Goal: Task Accomplishment & Management: Use online tool/utility

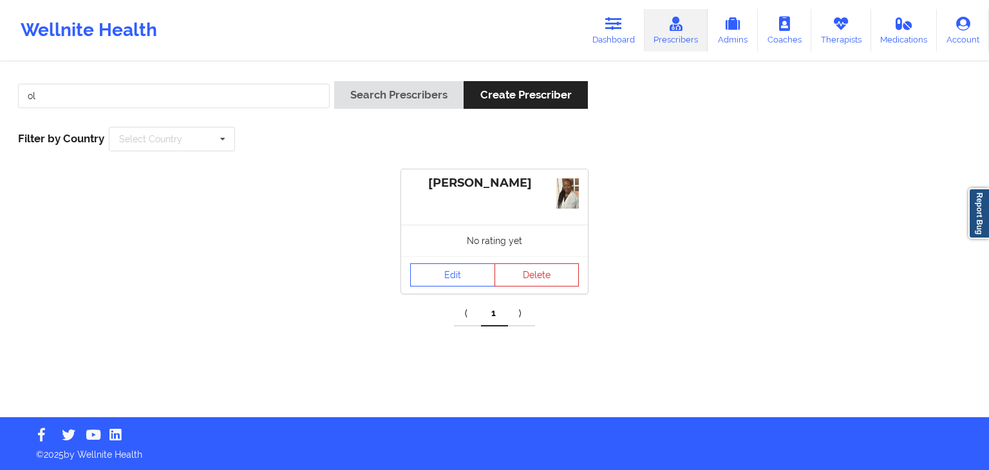
type input "o"
click at [832, 26] on icon at bounding box center [840, 24] width 17 height 14
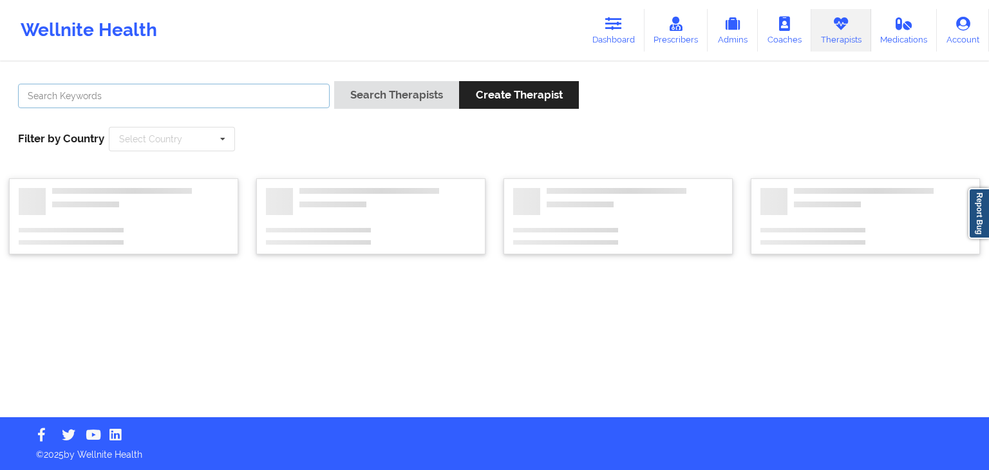
click at [59, 97] on input "text" at bounding box center [174, 96] width 312 height 24
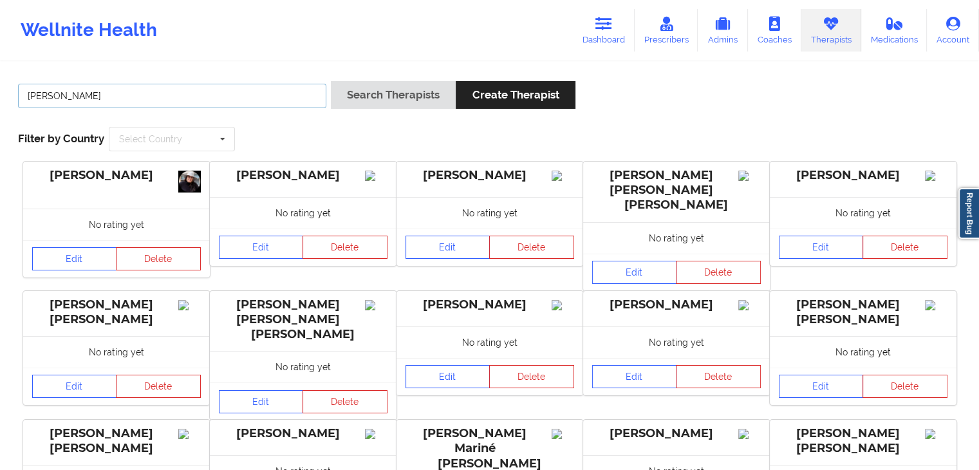
click at [331, 81] on button "Search Therapists" at bounding box center [393, 95] width 125 height 28
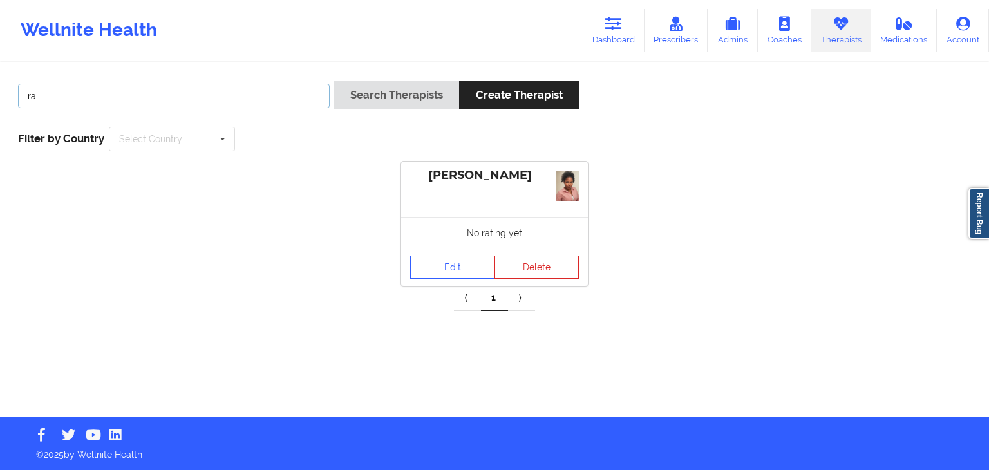
type input "r"
click at [334, 81] on button "Search Therapists" at bounding box center [396, 95] width 125 height 28
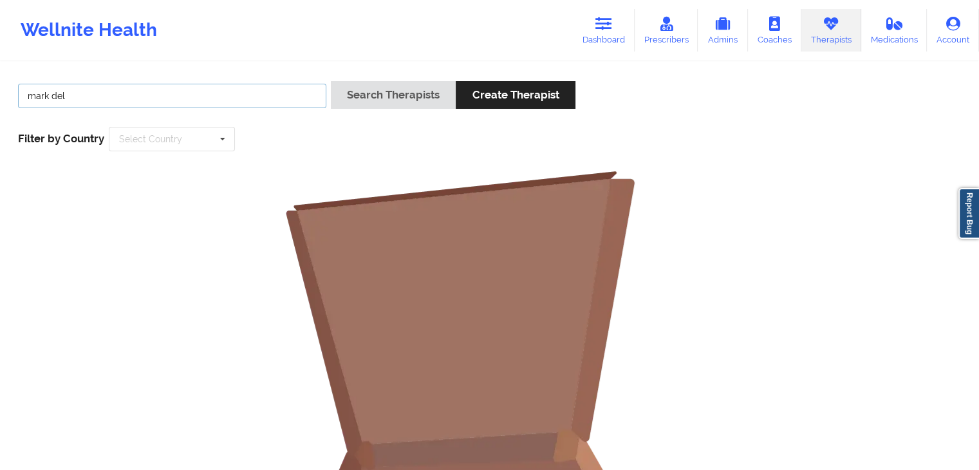
click at [211, 84] on input "mark del" at bounding box center [172, 96] width 308 height 24
click at [331, 81] on button "Search Therapists" at bounding box center [393, 95] width 125 height 28
type input "mark"
click at [331, 81] on button "Search Therapists" at bounding box center [393, 95] width 125 height 28
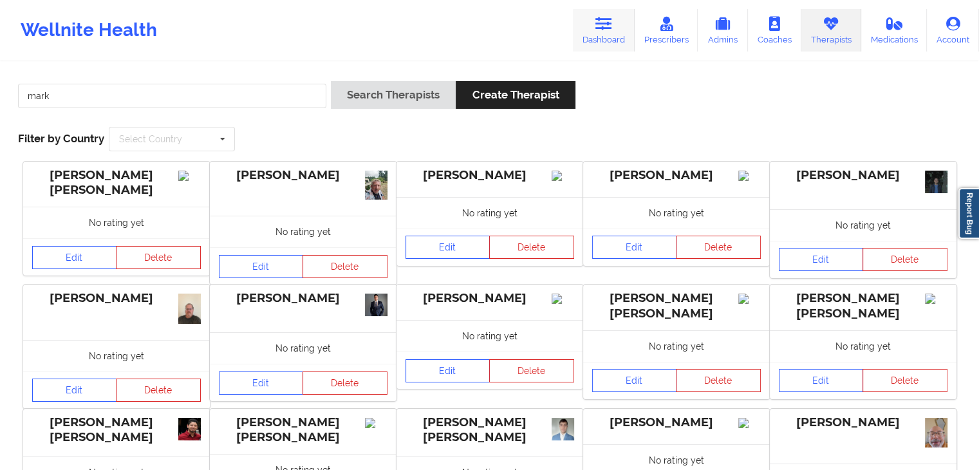
click at [597, 40] on link "Dashboard" at bounding box center [604, 30] width 62 height 42
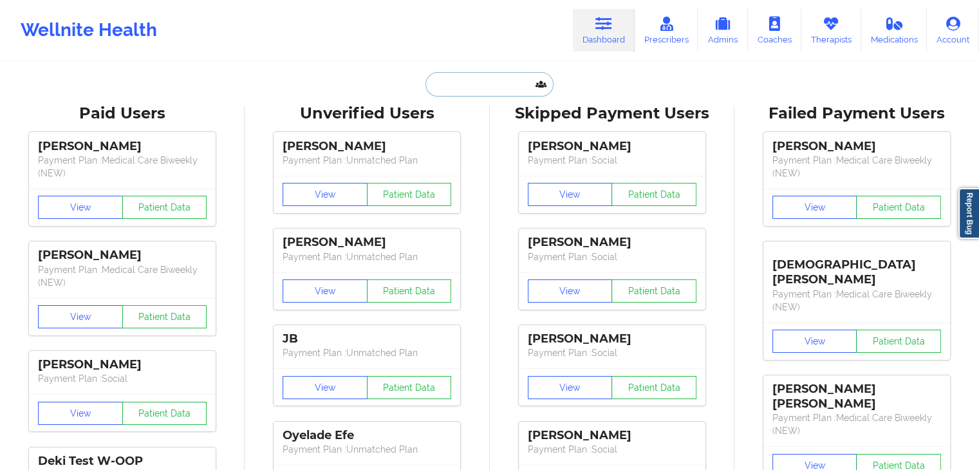
click at [461, 84] on input "text" at bounding box center [488, 84] width 127 height 24
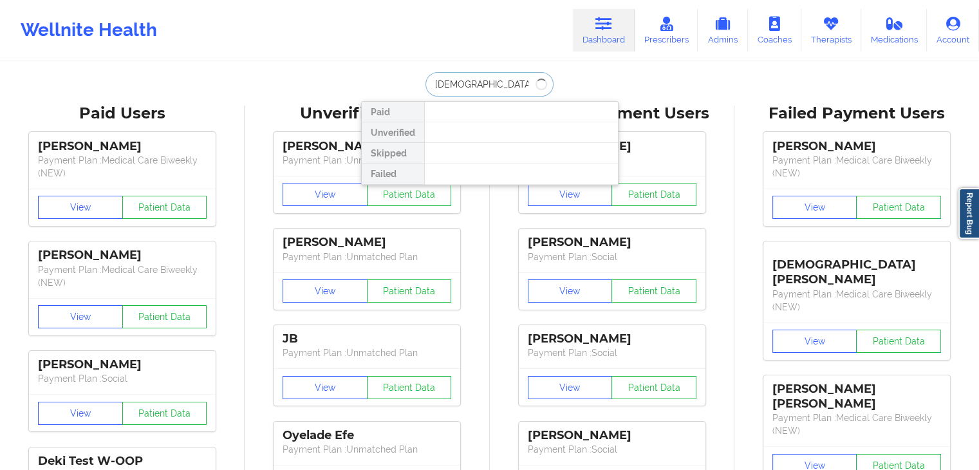
type input "britnee"
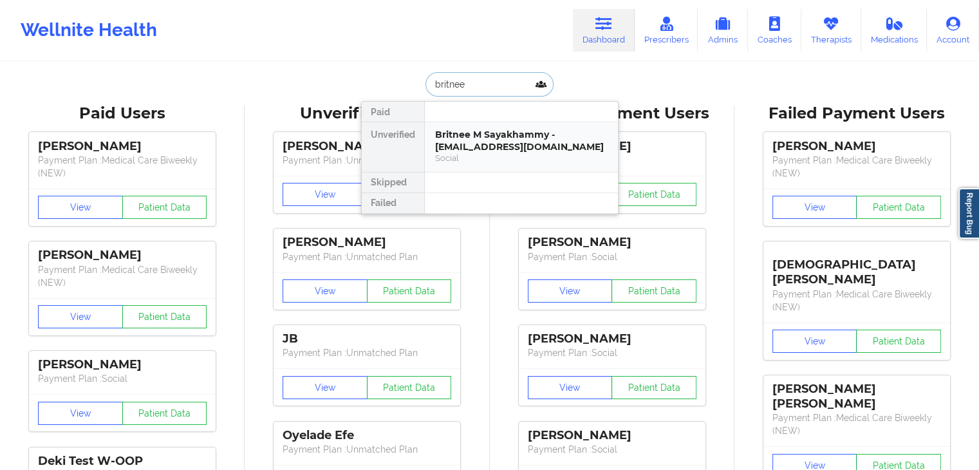
click at [489, 170] on div "Britnee M Sayakhammy - [EMAIL_ADDRESS][DOMAIN_NAME] Social" at bounding box center [521, 147] width 193 height 50
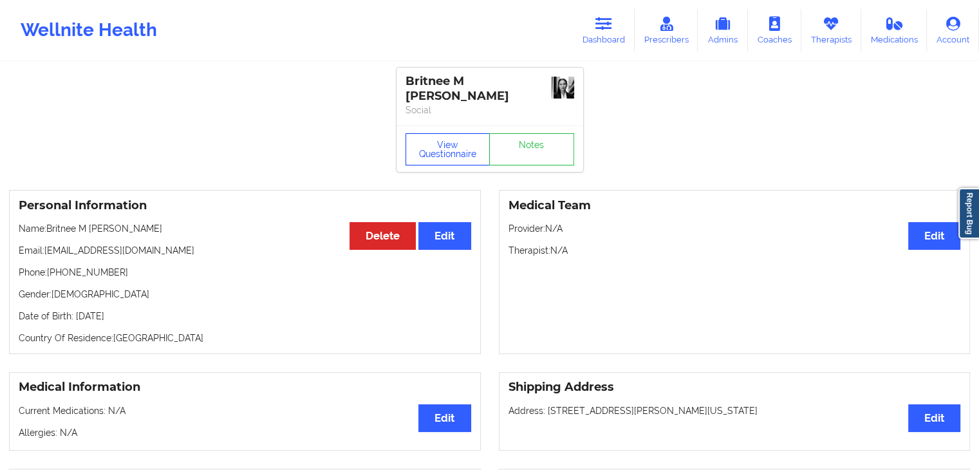
click at [427, 150] on button "View Questionnaire" at bounding box center [447, 149] width 85 height 32
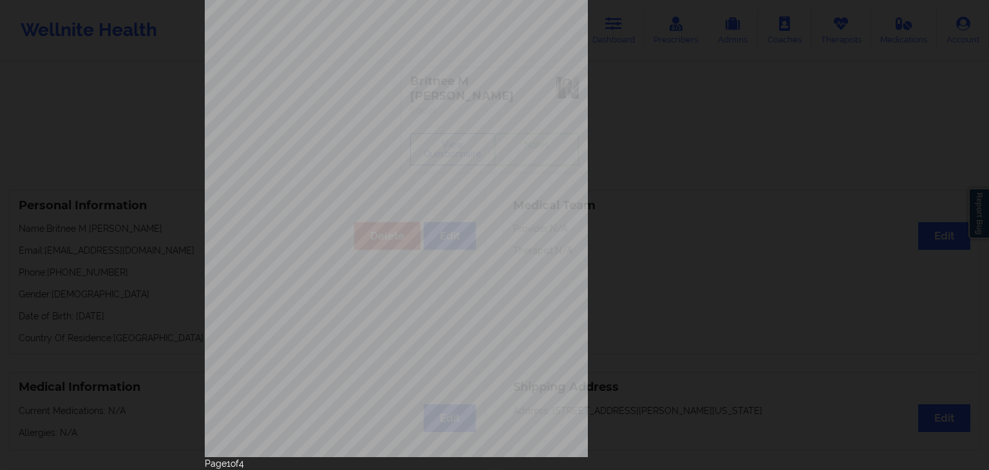
scroll to position [144, 0]
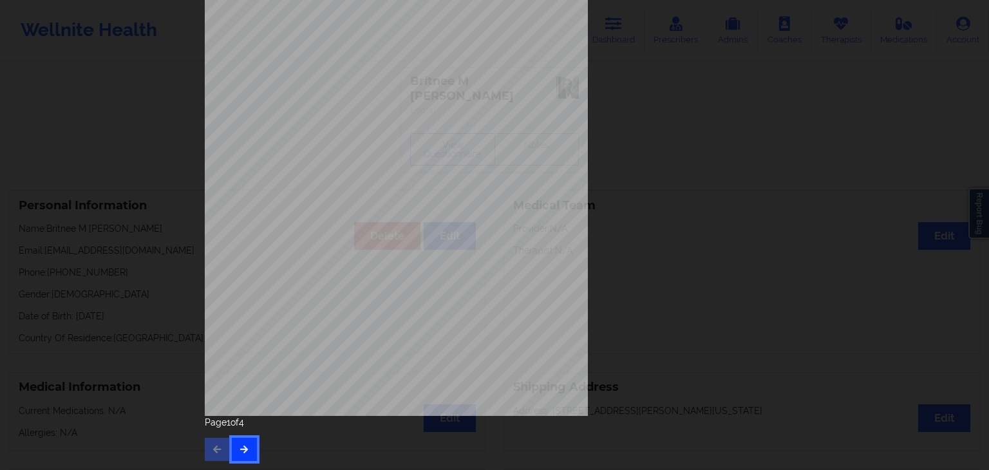
click at [250, 451] on button "button" at bounding box center [244, 449] width 25 height 23
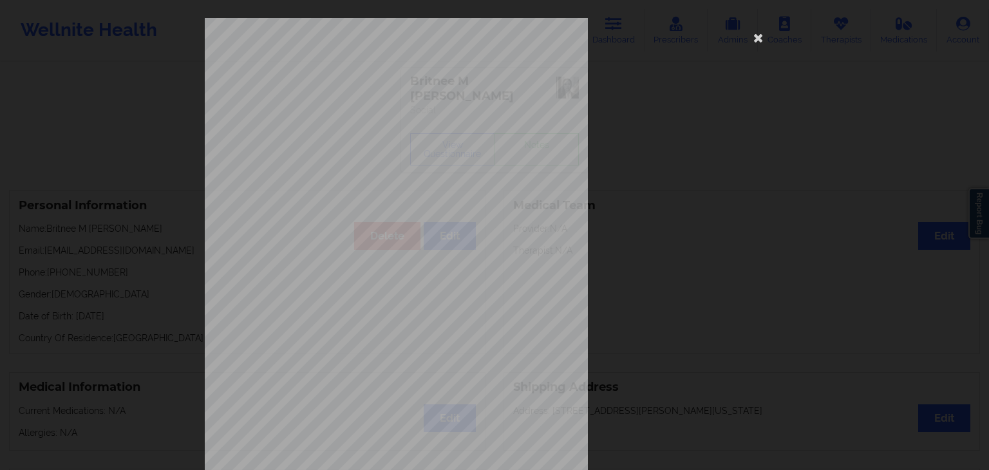
click at [350, 349] on span "Moving or speaking so slowly that other people could have noticed? Or so fidget…" at bounding box center [493, 352] width 302 height 7
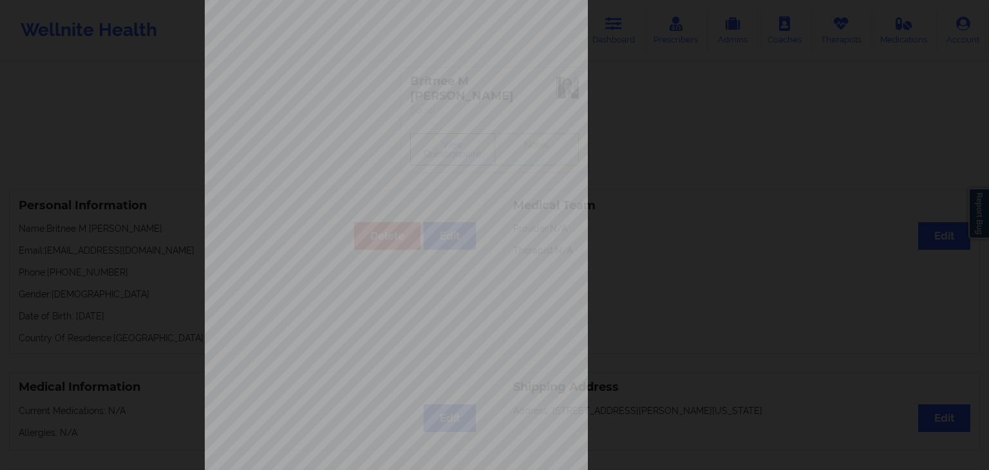
scroll to position [144, 0]
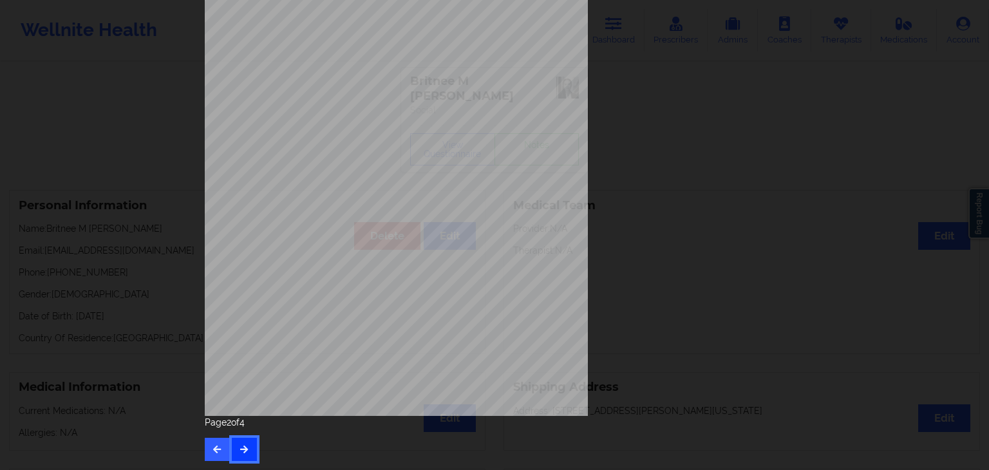
click at [239, 454] on button "button" at bounding box center [244, 449] width 25 height 23
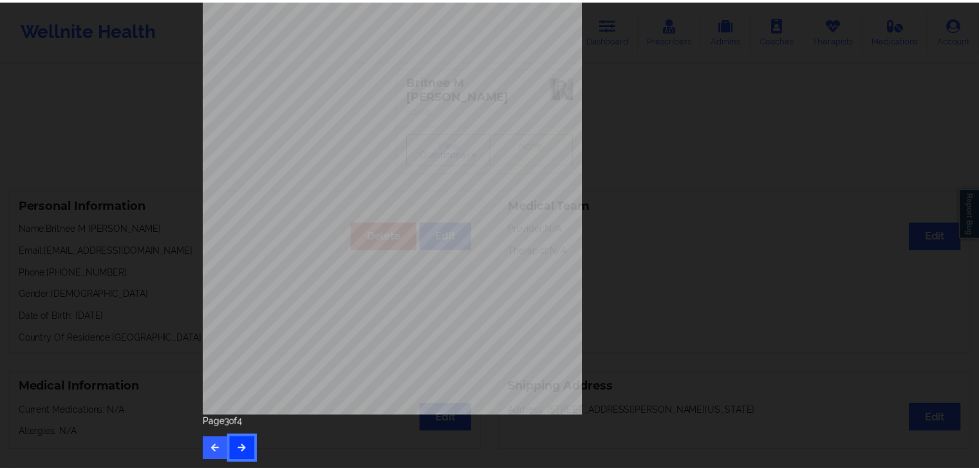
scroll to position [0, 0]
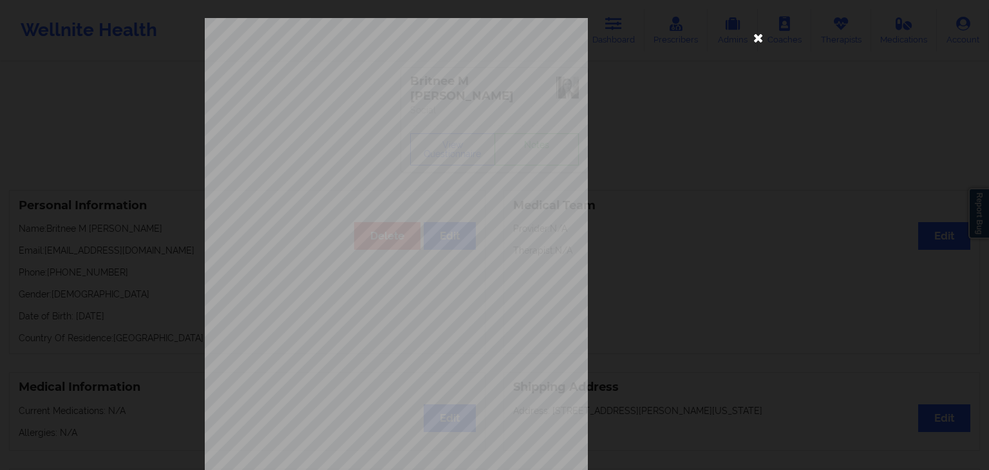
click at [759, 30] on icon at bounding box center [758, 37] width 21 height 21
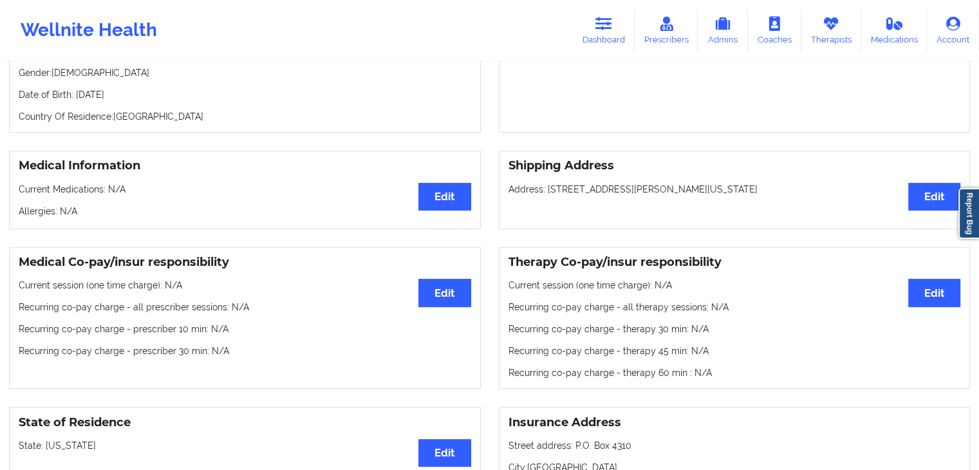
scroll to position [228, 0]
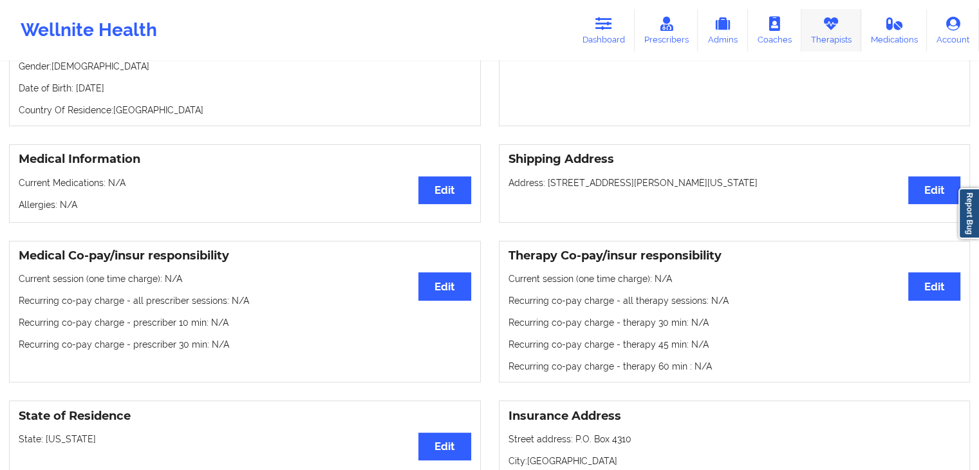
click at [842, 32] on link "Therapists" at bounding box center [831, 30] width 60 height 42
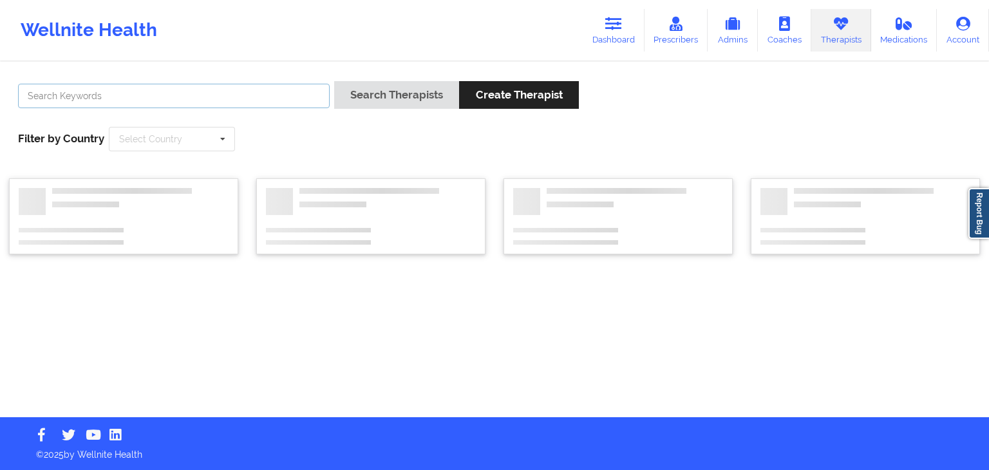
click at [272, 100] on input "text" at bounding box center [174, 96] width 312 height 24
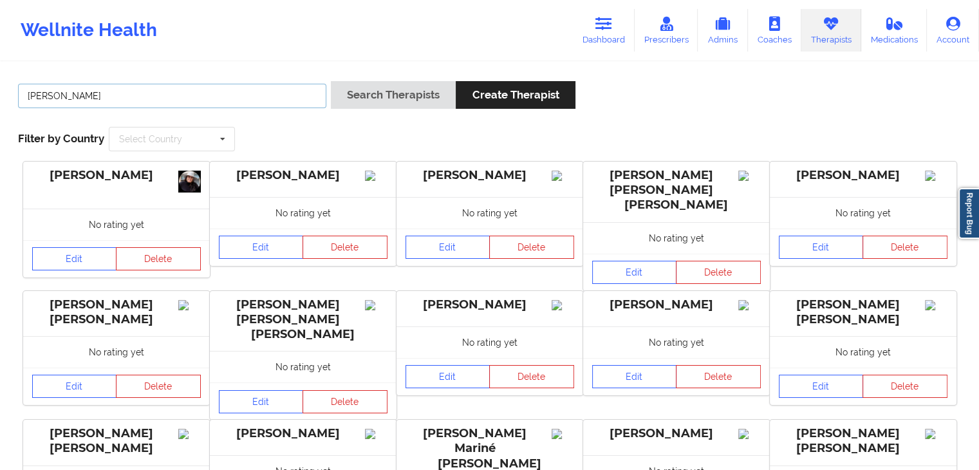
type input "[PERSON_NAME]"
click at [331, 81] on button "Search Therapists" at bounding box center [393, 95] width 125 height 28
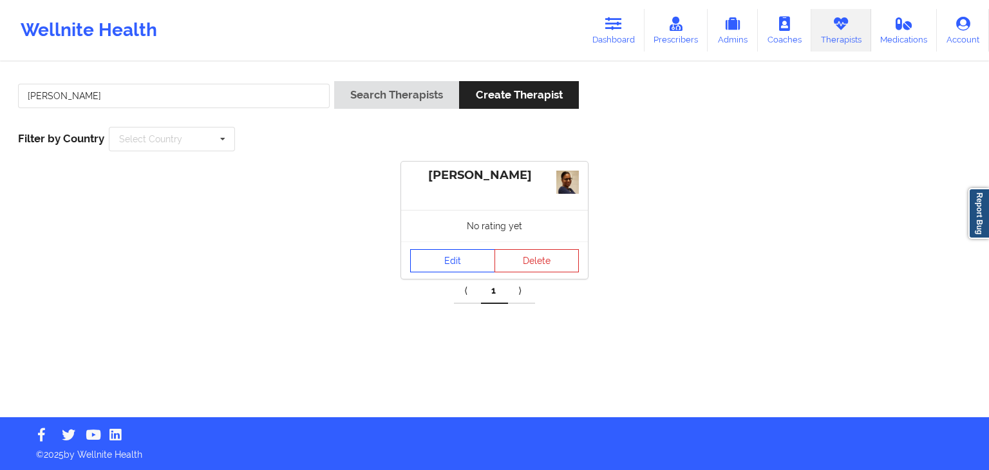
click at [453, 259] on link "Edit" at bounding box center [452, 260] width 85 height 23
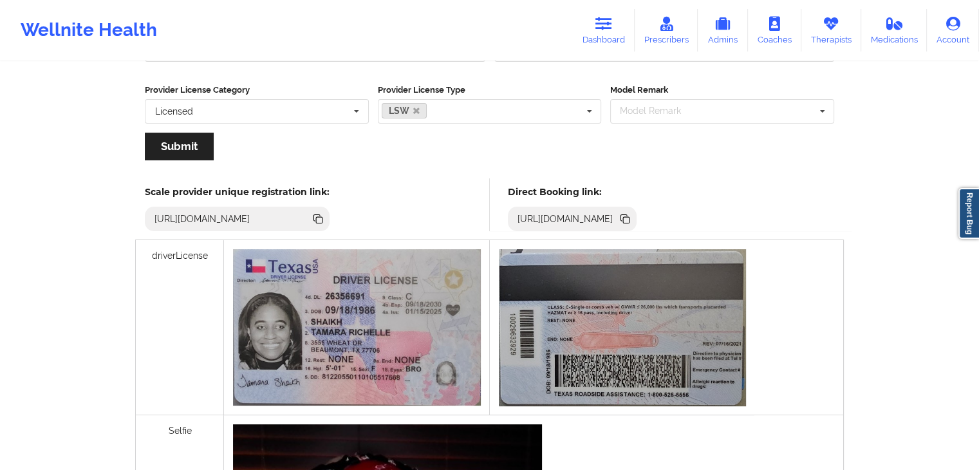
scroll to position [320, 0]
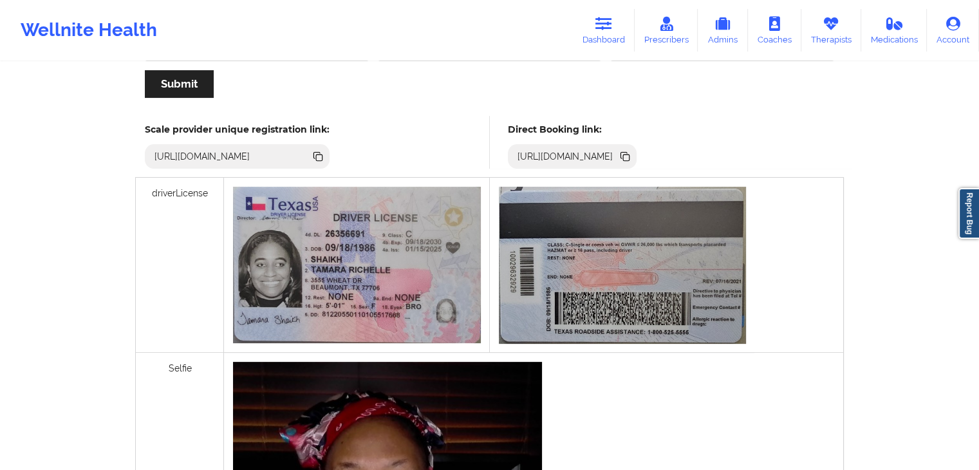
click at [629, 154] on icon at bounding box center [626, 157] width 6 height 6
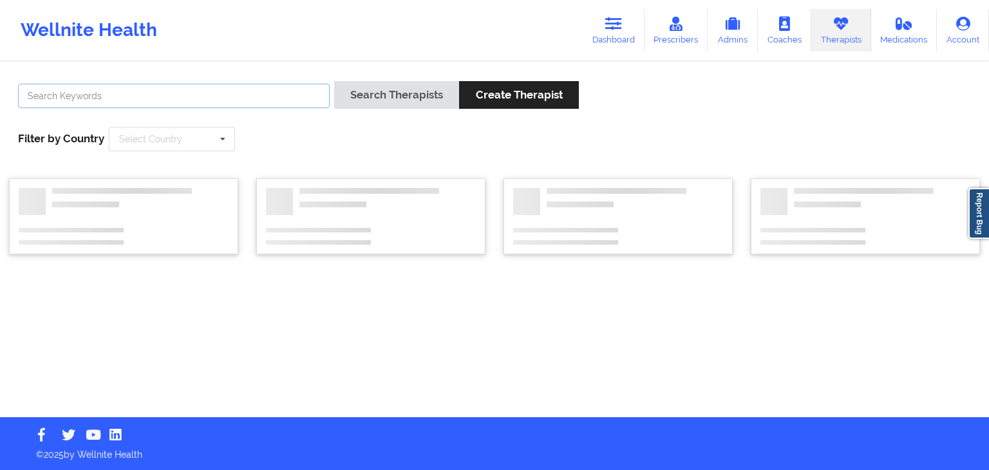
click at [223, 86] on input "text" at bounding box center [174, 96] width 312 height 24
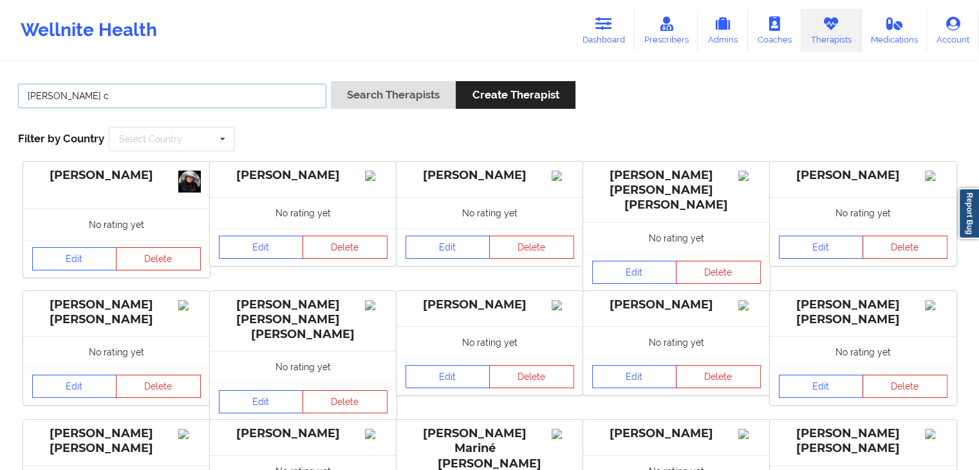
type input "[PERSON_NAME] c"
click at [331, 81] on button "Search Therapists" at bounding box center [393, 95] width 125 height 28
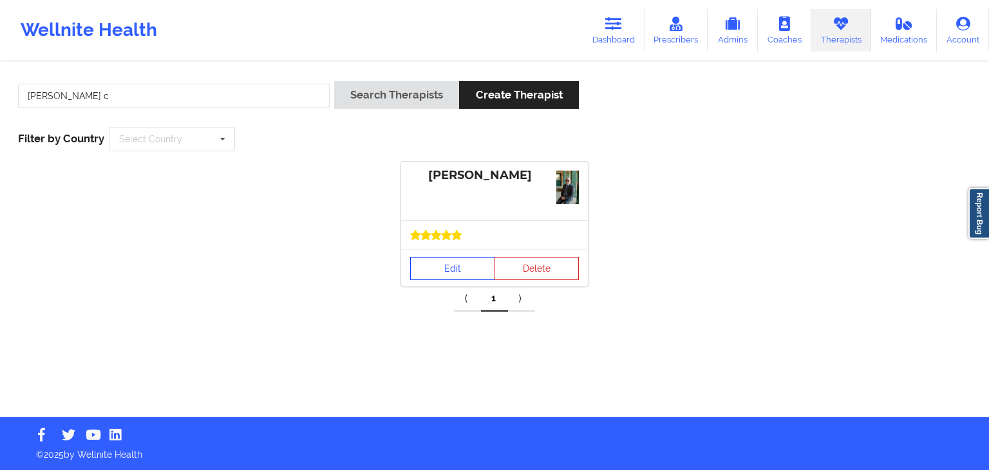
click at [440, 268] on link "Edit" at bounding box center [452, 268] width 85 height 23
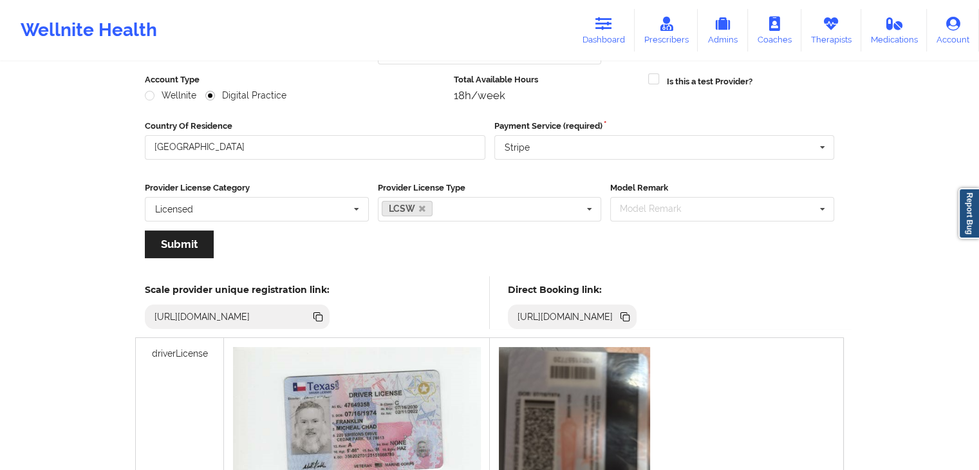
scroll to position [288, 0]
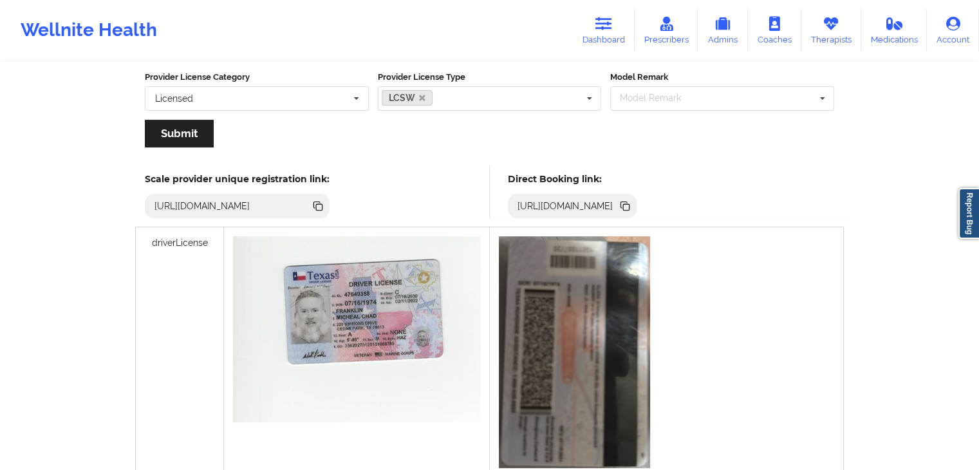
click at [632, 200] on icon at bounding box center [625, 206] width 14 height 14
drag, startPoint x: 602, startPoint y: 24, endPoint x: 821, endPoint y: 54, distance: 221.5
click at [602, 24] on icon at bounding box center [603, 24] width 17 height 14
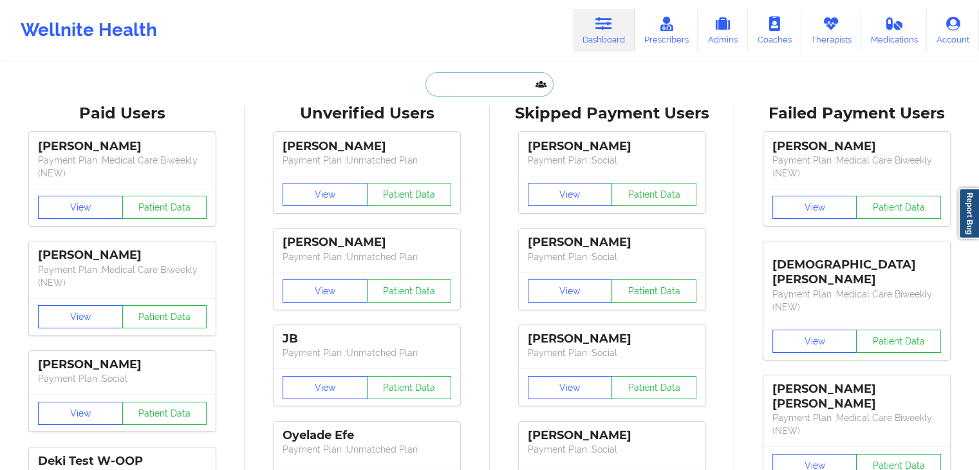
click at [469, 89] on input "text" at bounding box center [488, 84] width 127 height 24
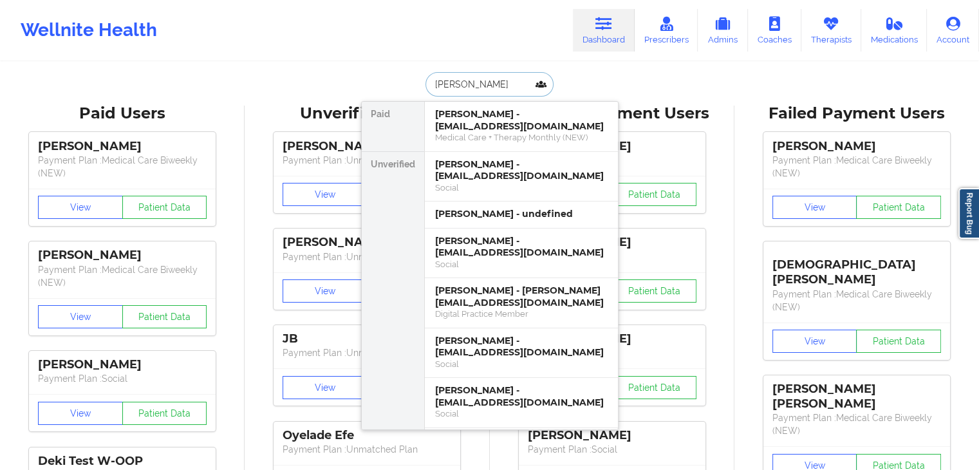
type input "[PERSON_NAME]"
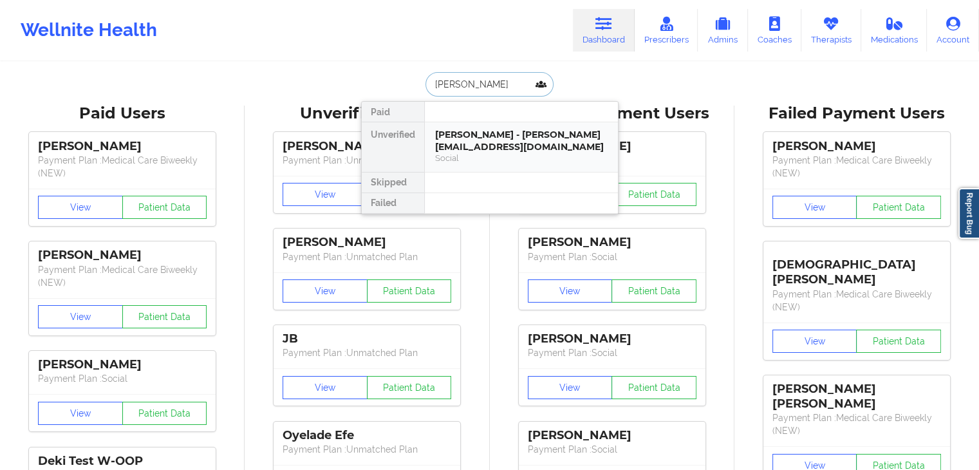
click at [469, 134] on div "[PERSON_NAME] - [PERSON_NAME][EMAIL_ADDRESS][DOMAIN_NAME]" at bounding box center [521, 141] width 172 height 24
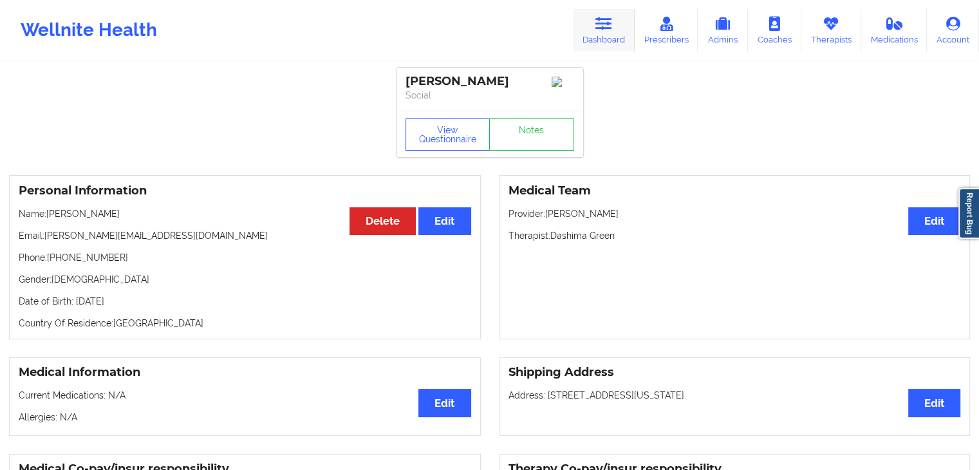
click at [592, 32] on link "Dashboard" at bounding box center [604, 30] width 62 height 42
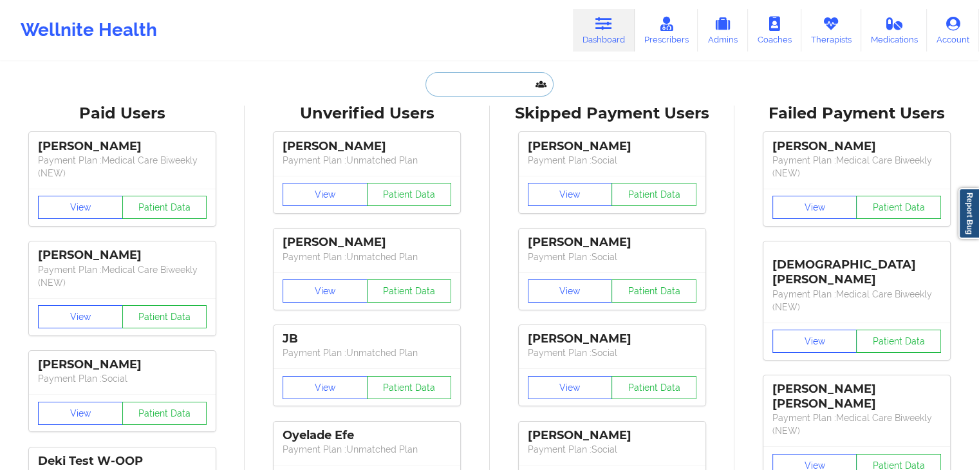
click at [442, 87] on input "text" at bounding box center [488, 84] width 127 height 24
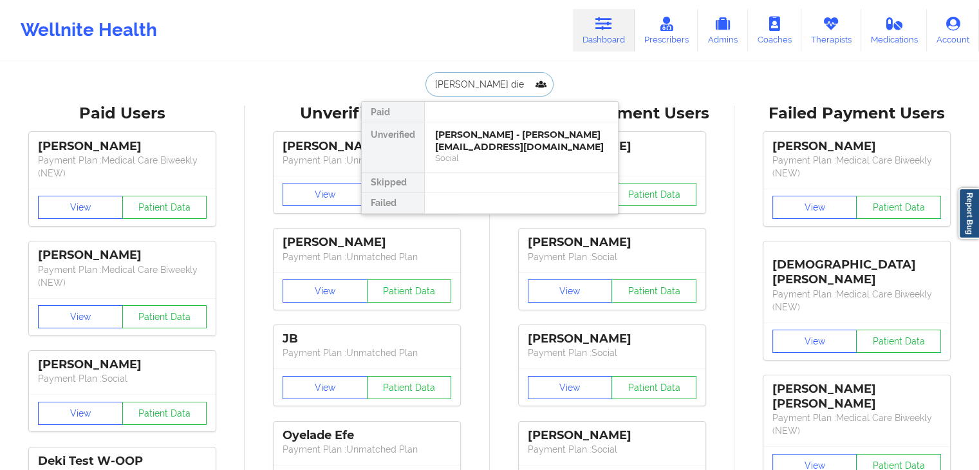
type input "[PERSON_NAME]"
